Goal: Task Accomplishment & Management: Complete application form

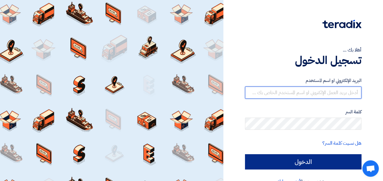
type input "[EMAIL_ADDRESS][DOMAIN_NAME]"
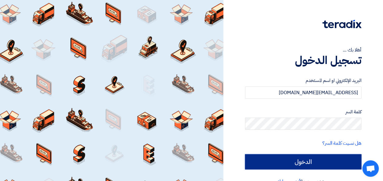
click at [314, 161] on input "الدخول" at bounding box center [303, 161] width 116 height 15
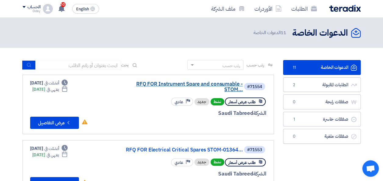
click at [191, 85] on link "RFQ FOR Instrument Spare and consumable -STOM..." at bounding box center [182, 86] width 122 height 11
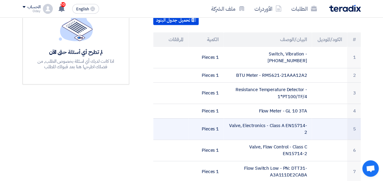
scroll to position [152, 0]
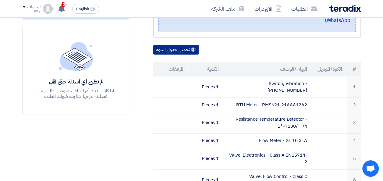
drag, startPoint x: 130, startPoint y: 29, endPoint x: 127, endPoint y: 26, distance: 4.8
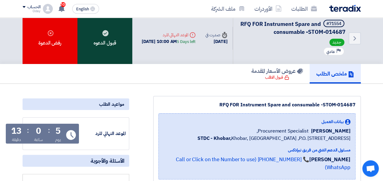
scroll to position [0, 0]
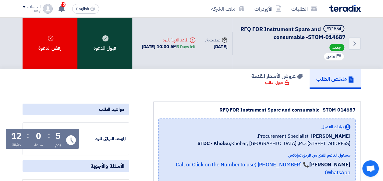
click at [109, 44] on div "قبول الدعوه" at bounding box center [104, 43] width 55 height 51
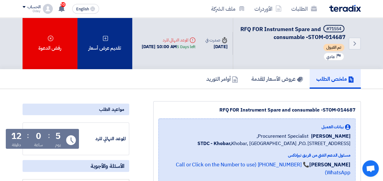
click at [104, 41] on icon at bounding box center [105, 38] width 6 height 6
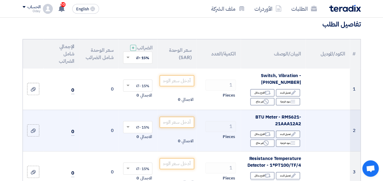
scroll to position [61, 0]
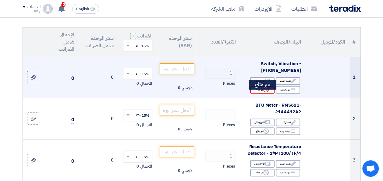
click at [264, 92] on use at bounding box center [265, 89] width 5 height 5
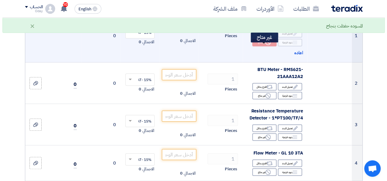
scroll to position [122, 0]
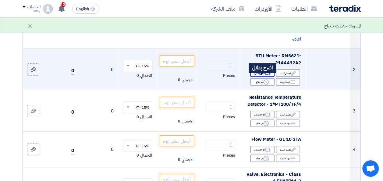
click at [262, 77] on div "Alternative اقترح بدائل" at bounding box center [262, 73] width 24 height 8
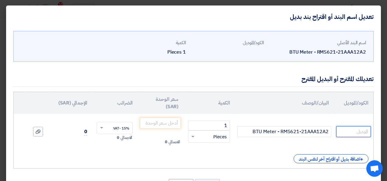
click at [351, 131] on input "text" at bounding box center [353, 131] width 35 height 11
paste input "D5-G-E2-AD-S-A-2-E-D"
type input "D5-G-E2-AD-S-A-2-E-D"
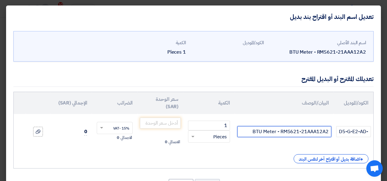
click at [273, 133] on input "BTU Meter - RMS621-21AAA12A2" at bounding box center [284, 131] width 94 height 11
paste input "ALTERNATIVE SUggestion . BTU Meter BADGER ULTRASONIC FLOW METER- DXN WITH ENERG…"
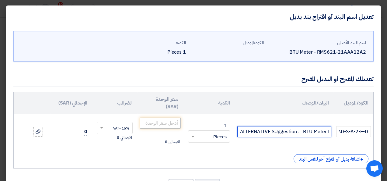
type input "ALTERNATIVE SUggestion . BTU Meter BADGER ULTRASONIC FLOW METER- DXN WITH ENERG…"
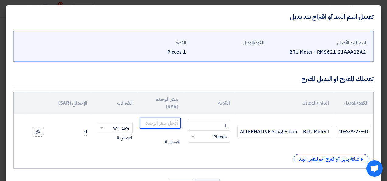
click at [167, 124] on input "number" at bounding box center [160, 122] width 41 height 11
paste input "49800"
type input "49800"
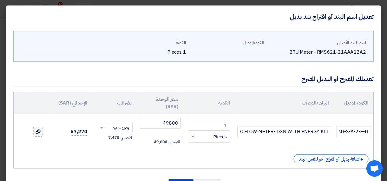
click at [40, 132] on icon at bounding box center [38, 131] width 5 height 5
click at [0, 0] on input "file" at bounding box center [0, 0] width 0 height 0
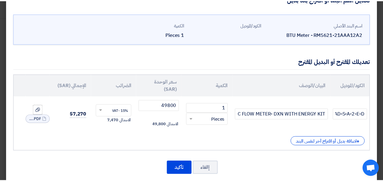
scroll to position [26, 0]
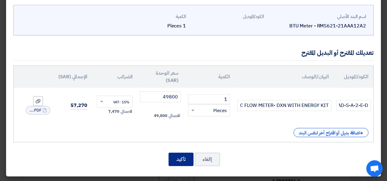
click at [185, 156] on button "تأكيد" at bounding box center [181, 158] width 25 height 13
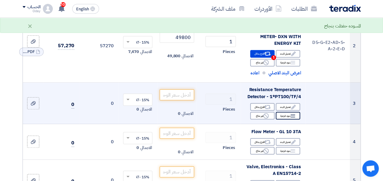
scroll to position [152, 0]
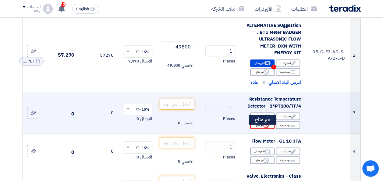
click at [264, 128] on icon "Reject" at bounding box center [265, 124] width 5 height 5
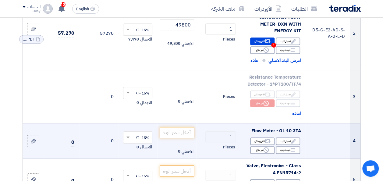
scroll to position [183, 0]
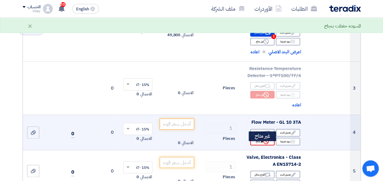
click at [264, 144] on use at bounding box center [265, 140] width 5 height 5
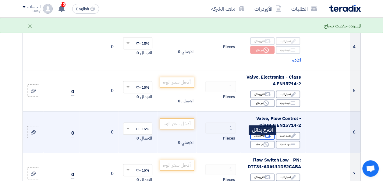
scroll to position [274, 0]
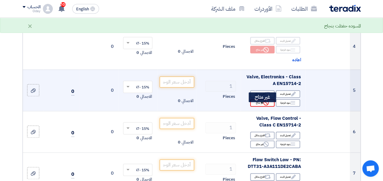
click at [263, 105] on icon "Reject" at bounding box center [265, 102] width 5 height 5
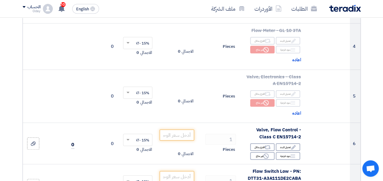
scroll to position [432, 0]
